Goal: Task Accomplishment & Management: Use online tool/utility

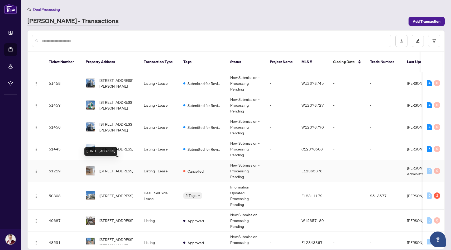
click at [126, 168] on span "[STREET_ADDRESS]" at bounding box center [117, 171] width 34 height 6
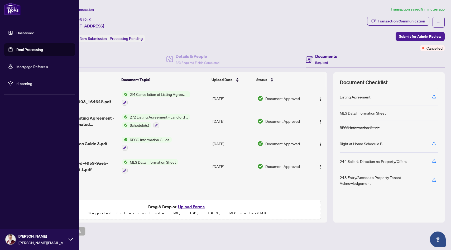
click at [30, 32] on link "Dashboard" at bounding box center [25, 32] width 18 height 5
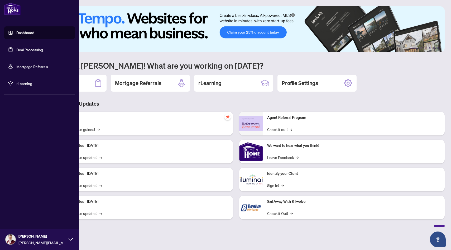
click at [13, 13] on img at bounding box center [12, 9] width 16 height 13
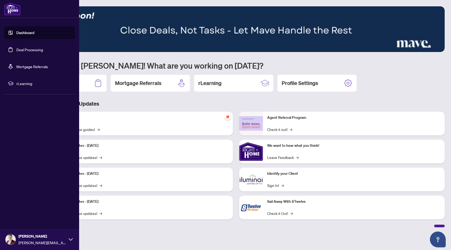
click at [16, 51] on link "Deal Processing" at bounding box center [29, 49] width 27 height 5
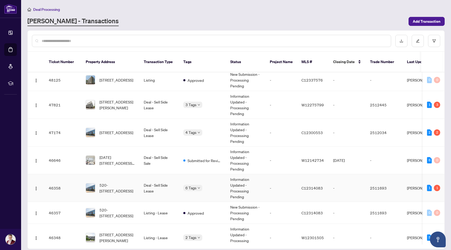
scroll to position [224, 0]
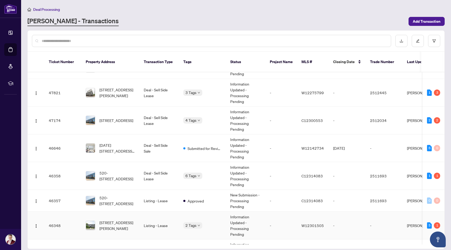
click at [146, 218] on td "Listing - Lease" at bounding box center [160, 226] width 40 height 28
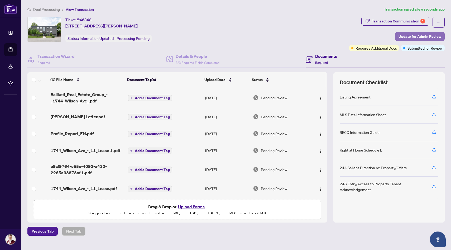
click at [412, 34] on span "Update for Admin Review" at bounding box center [420, 36] width 43 height 8
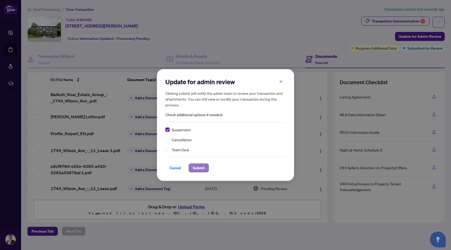
click at [197, 169] on span "Submit" at bounding box center [199, 168] width 12 height 8
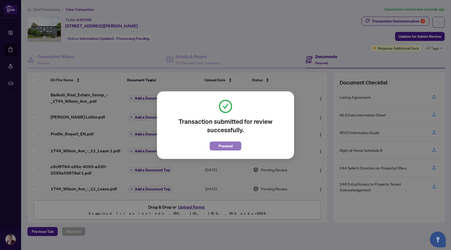
click at [228, 147] on span "Proceed" at bounding box center [226, 146] width 14 height 8
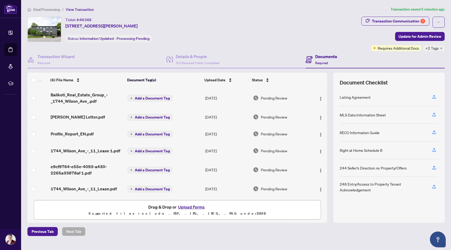
click at [53, 10] on span "Deal Processing" at bounding box center [46, 9] width 27 height 5
